Goal: Transaction & Acquisition: Purchase product/service

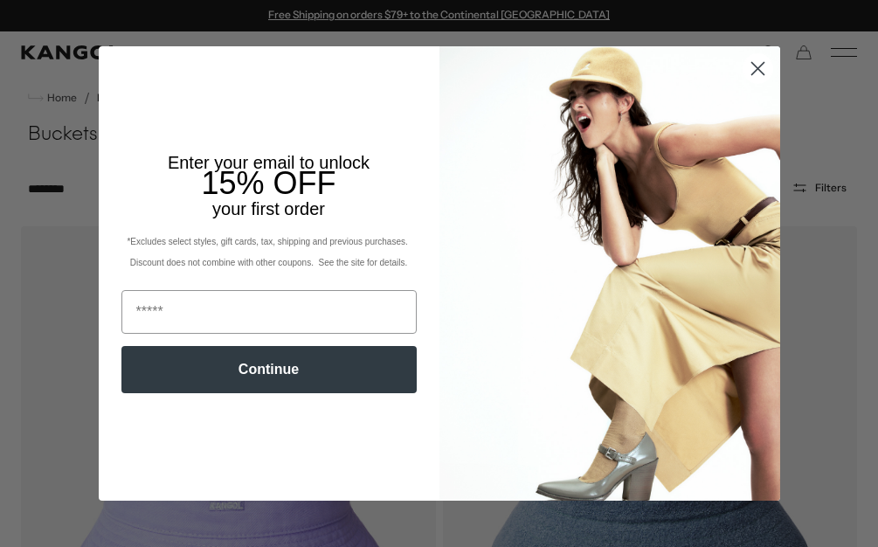
click at [750, 69] on circle "Close dialog" at bounding box center [757, 68] width 29 height 29
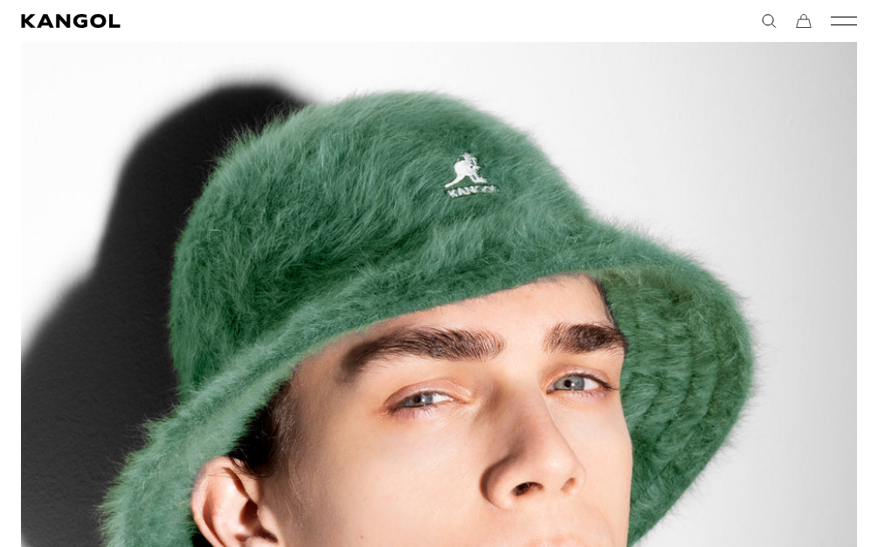
scroll to position [0, 360]
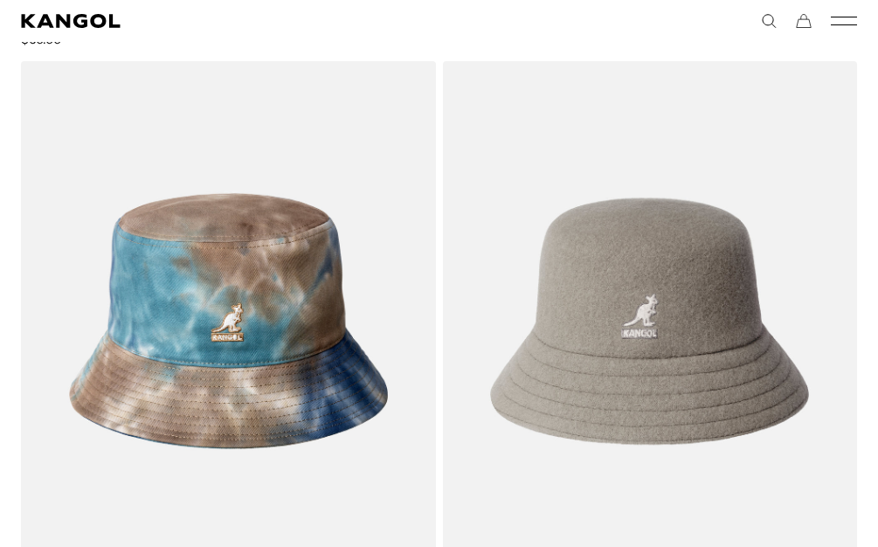
drag, startPoint x: 447, startPoint y: 129, endPoint x: 133, endPoint y: 150, distance: 315.2
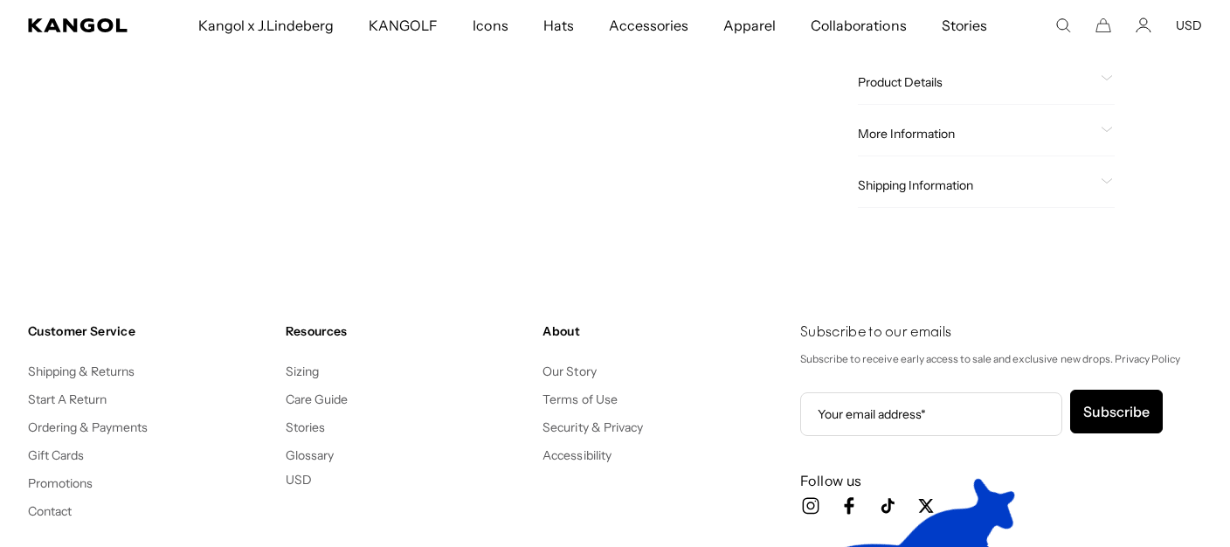
scroll to position [178, 0]
